Goal: Check status: Check status

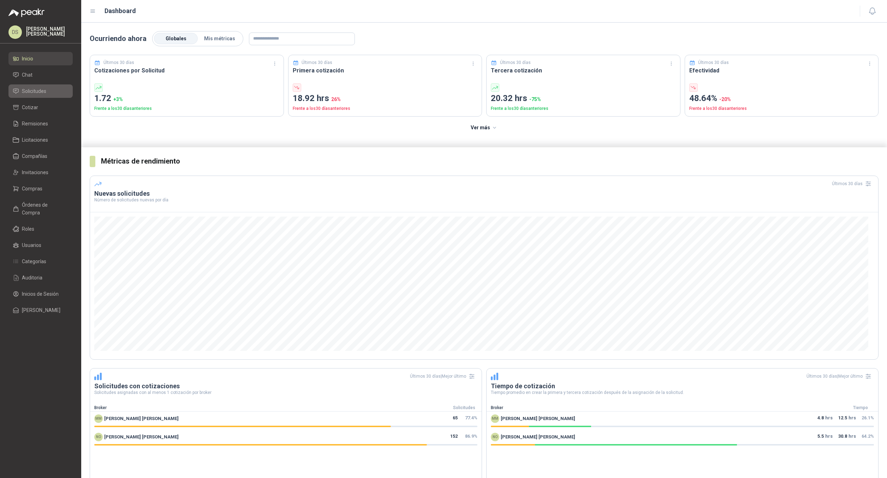
click at [45, 91] on span "Solicitudes" at bounding box center [34, 91] width 24 height 8
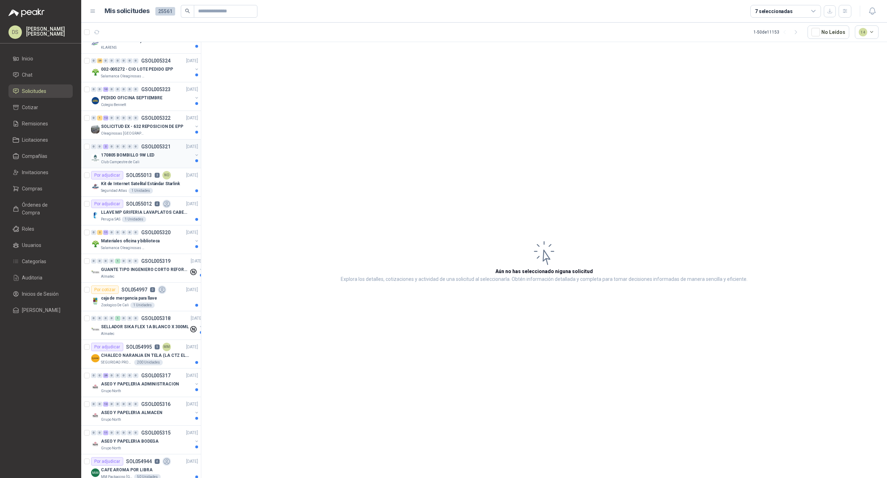
scroll to position [283, 0]
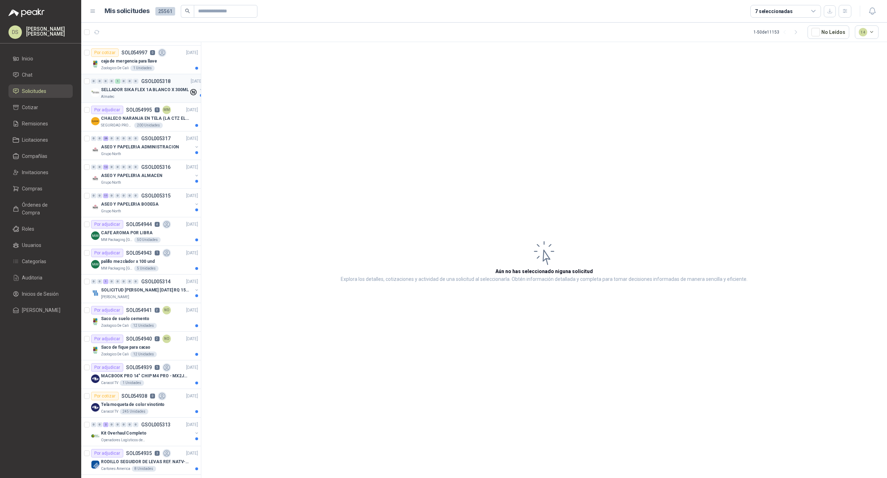
click at [146, 99] on div "Almatec" at bounding box center [145, 97] width 88 height 6
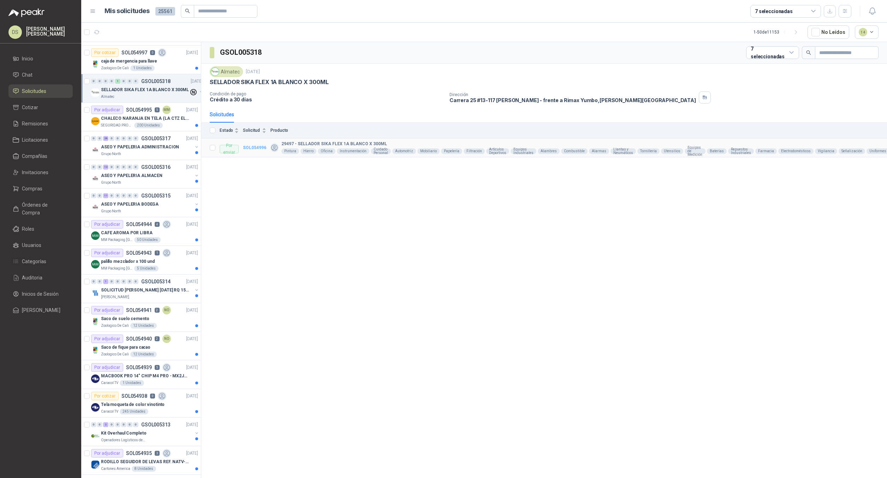
click at [256, 146] on b "SOL054996" at bounding box center [254, 147] width 23 height 5
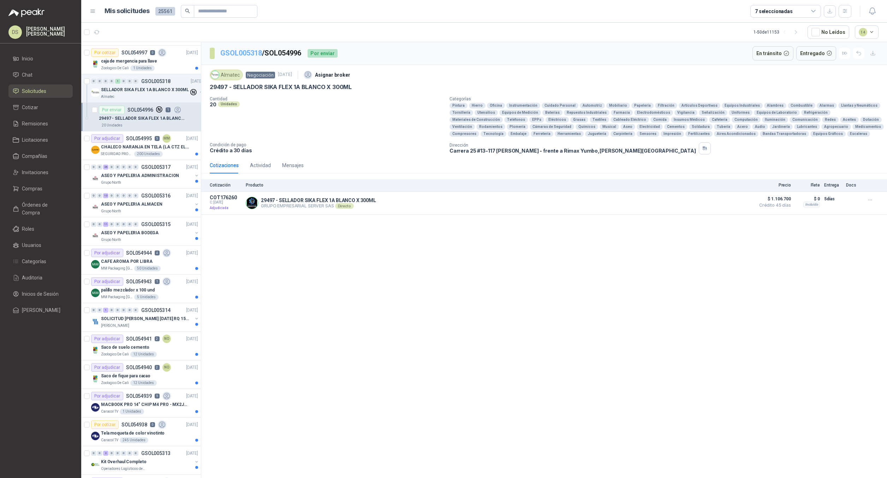
click at [252, 52] on link "GSOL005318" at bounding box center [241, 53] width 42 height 8
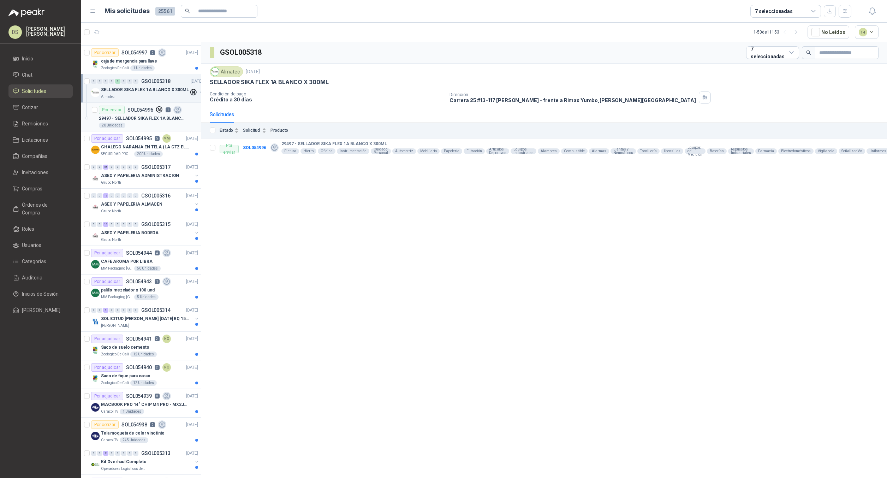
click at [141, 113] on div "Por enviar SOL054996 1" at bounding box center [140, 110] width 83 height 8
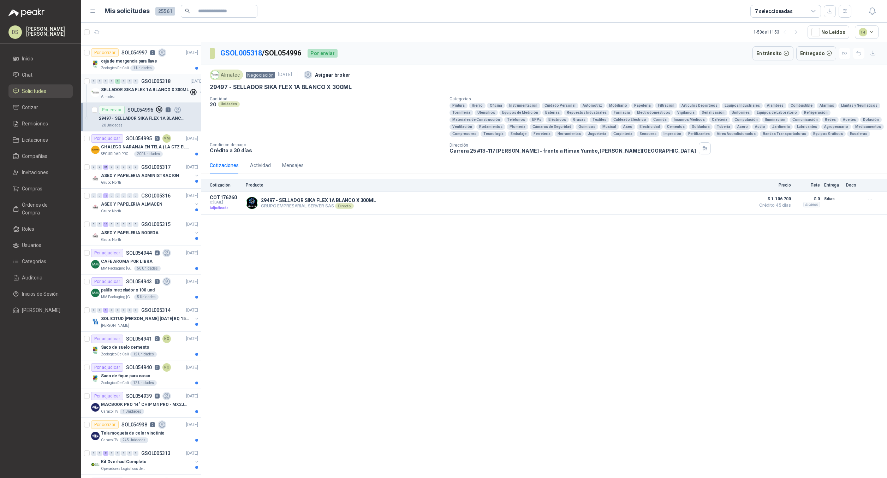
click at [160, 94] on div "SELLADOR SIKA FLEX 1A BLANCO X 300ML" at bounding box center [145, 89] width 88 height 8
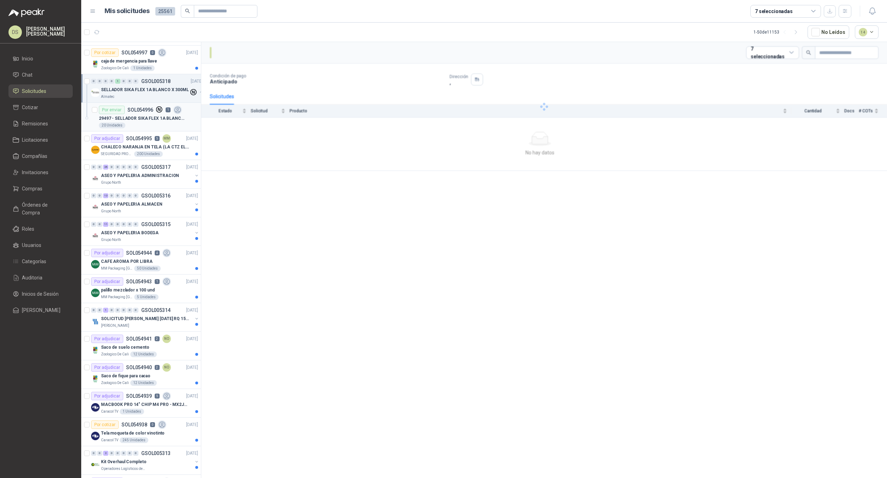
click at [168, 117] on p "29497 - SELLADOR SIKA FLEX 1A BLANCO X 300ML" at bounding box center [143, 118] width 88 height 7
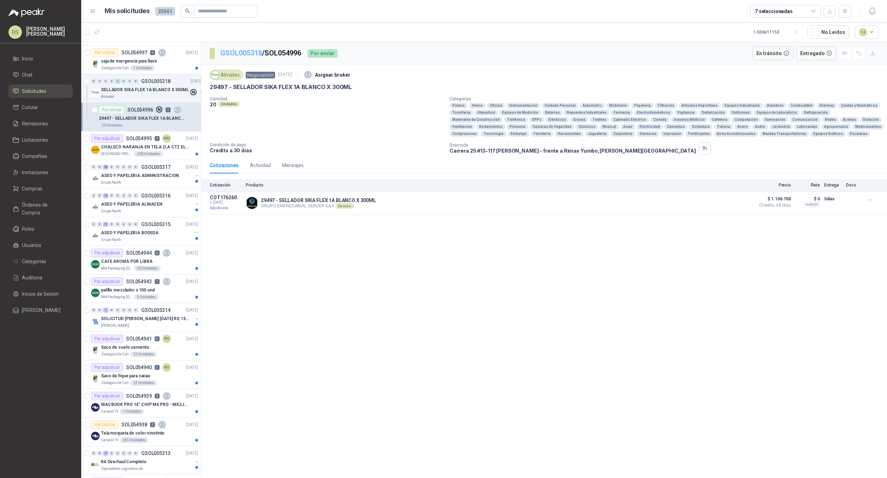
click at [248, 57] on link "GSOL005318" at bounding box center [241, 53] width 42 height 8
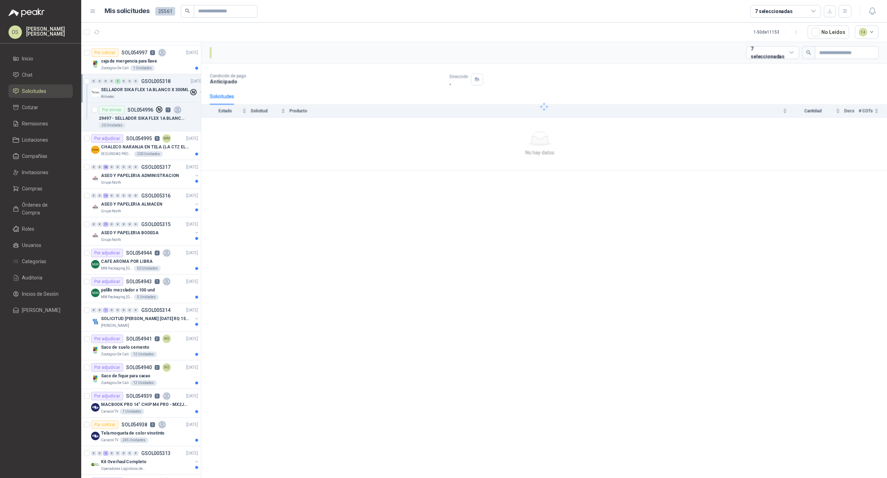
click at [247, 55] on div at bounding box center [544, 106] width 686 height 129
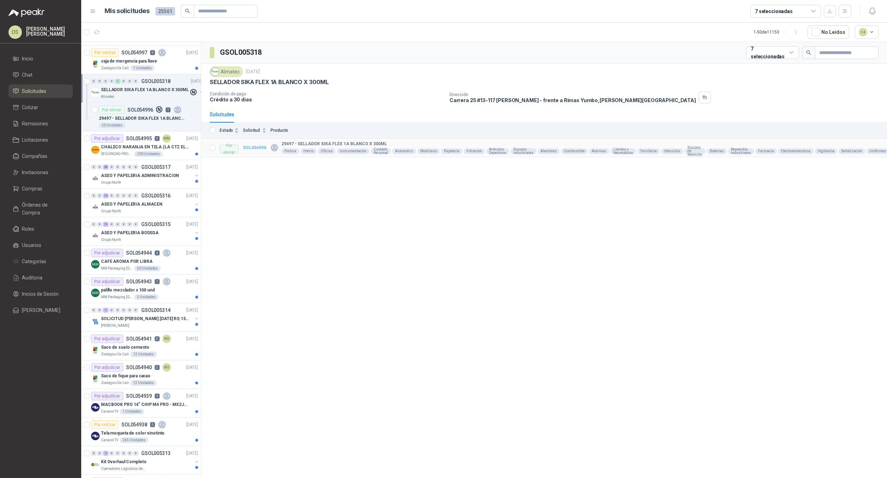
click at [259, 148] on b "SOL054996" at bounding box center [254, 147] width 23 height 5
